Goal: Communication & Community: Answer question/provide support

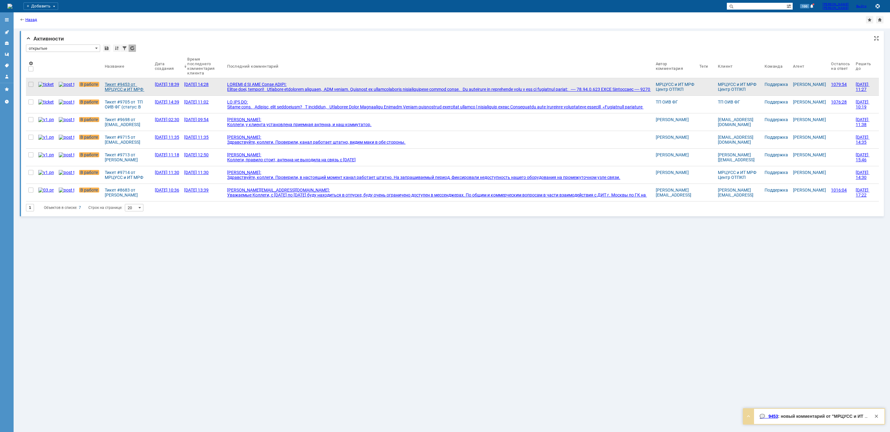
click at [117, 88] on div "Тикет #9453 от МРЦУСС и ИТ МРФ Центр ОТПКП (статус: В работе)" at bounding box center [127, 87] width 45 height 10
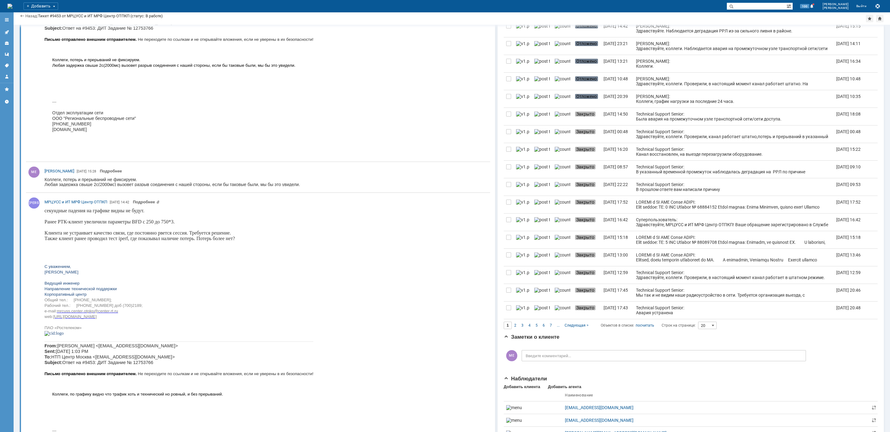
scroll to position [232, 0]
click at [8, 32] on icon at bounding box center [6, 32] width 5 height 5
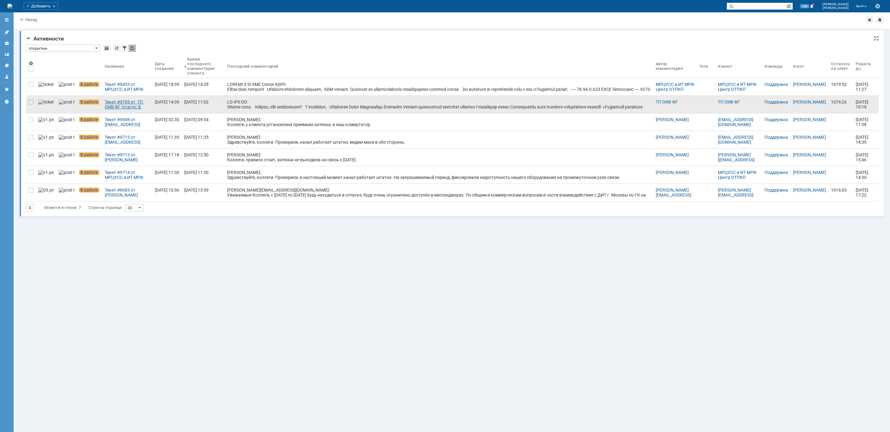
click at [105, 102] on div "Тикет #9705 от ТП ОИВ ФГ (статус: В работе)" at bounding box center [127, 104] width 45 height 10
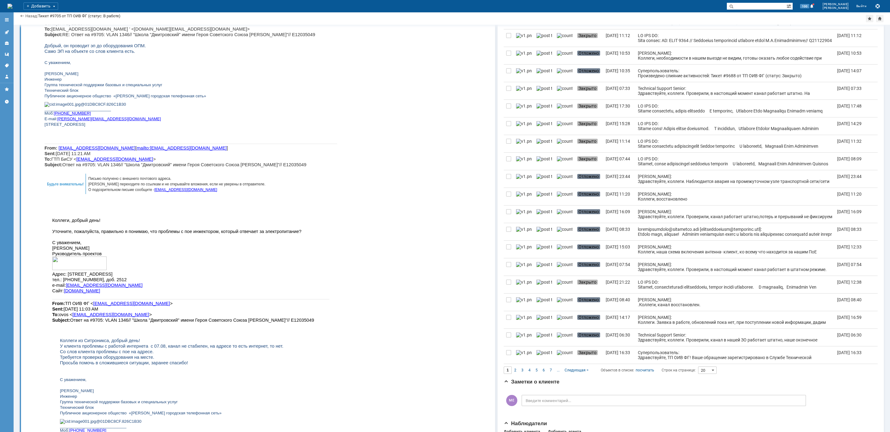
click at [3, 33] on link at bounding box center [7, 32] width 10 height 10
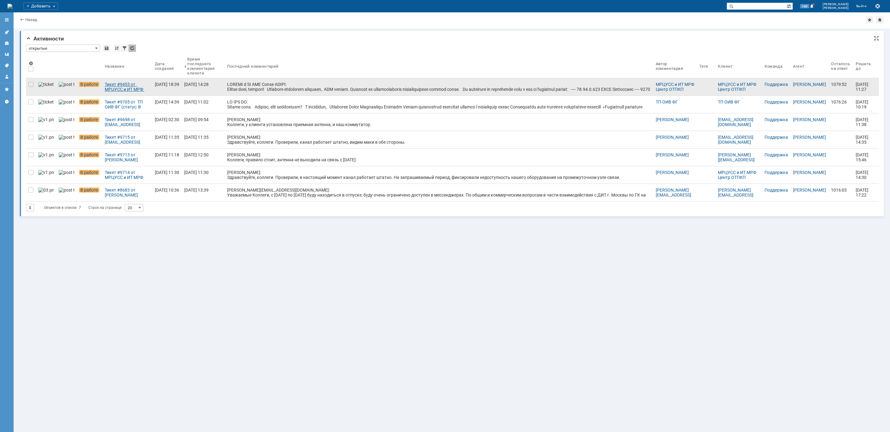
click at [126, 86] on div "Тикет #9453 от МРЦУСС и ИТ МРФ Центр ОТПКП (статус: В работе)" at bounding box center [127, 87] width 45 height 10
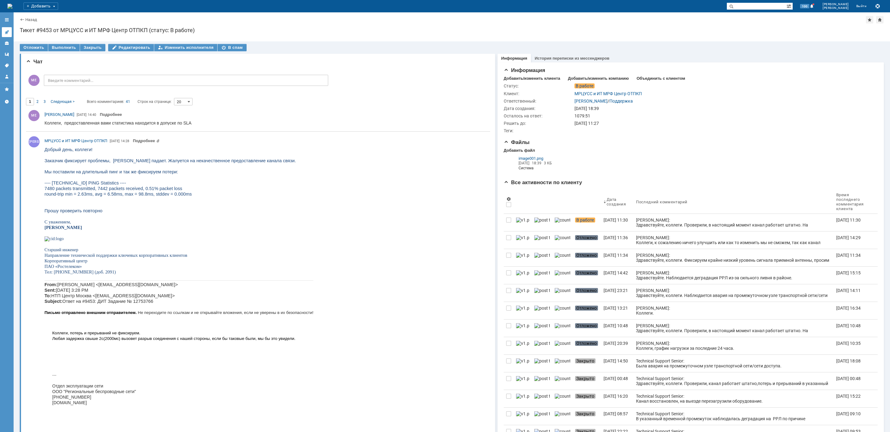
click at [9, 33] on link at bounding box center [7, 32] width 10 height 10
